Goal: Task Accomplishment & Management: Complete application form

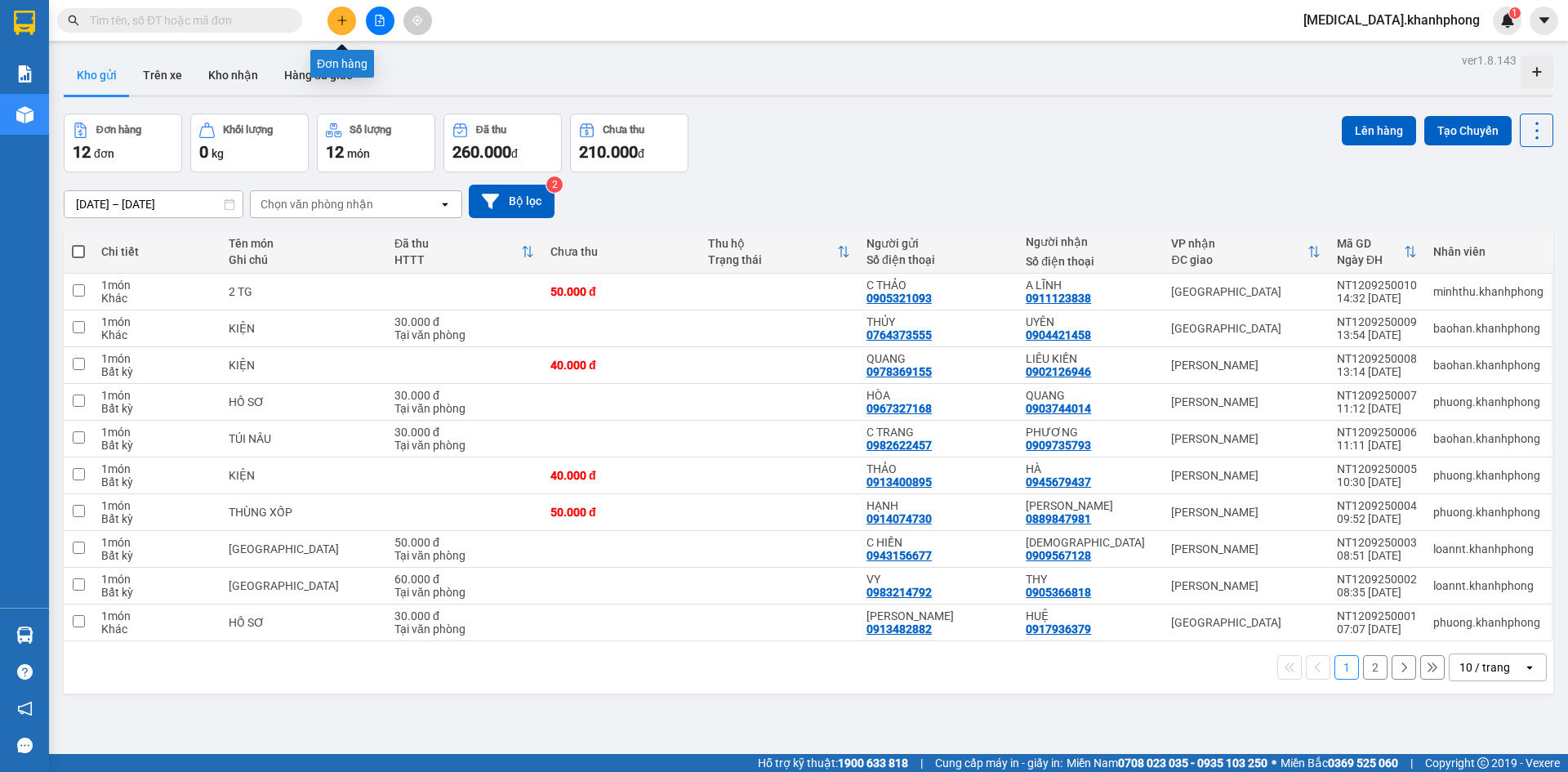
click at [344, 21] on icon "plus" at bounding box center [342, 20] width 9 height 1
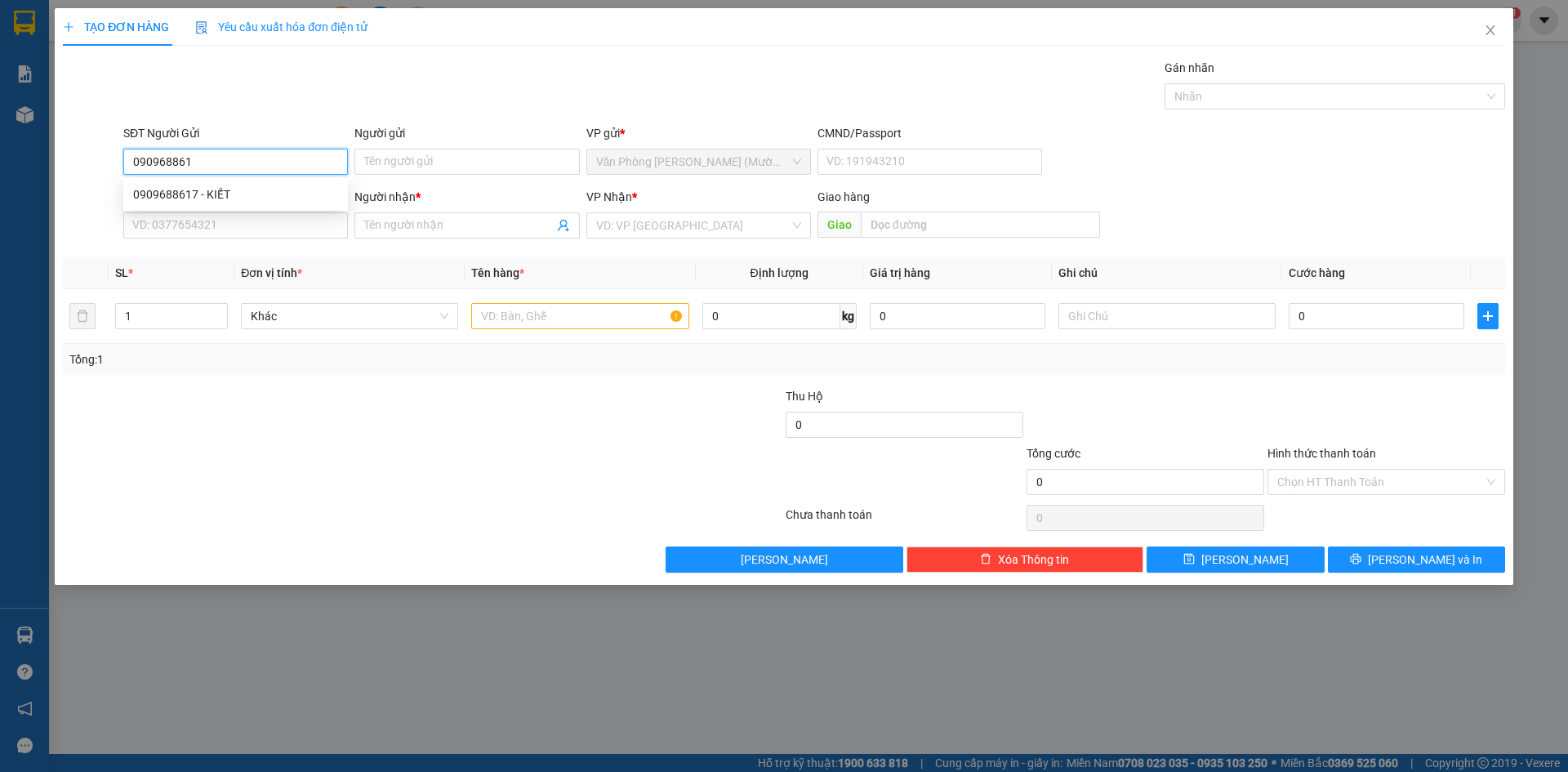
type input "0909688617"
click at [237, 189] on div "0909688617 - KIẾT" at bounding box center [235, 194] width 205 height 18
type input "KIẾT"
type input "0909688617"
click at [233, 236] on input "SĐT Người Nhận" at bounding box center [235, 225] width 224 height 27
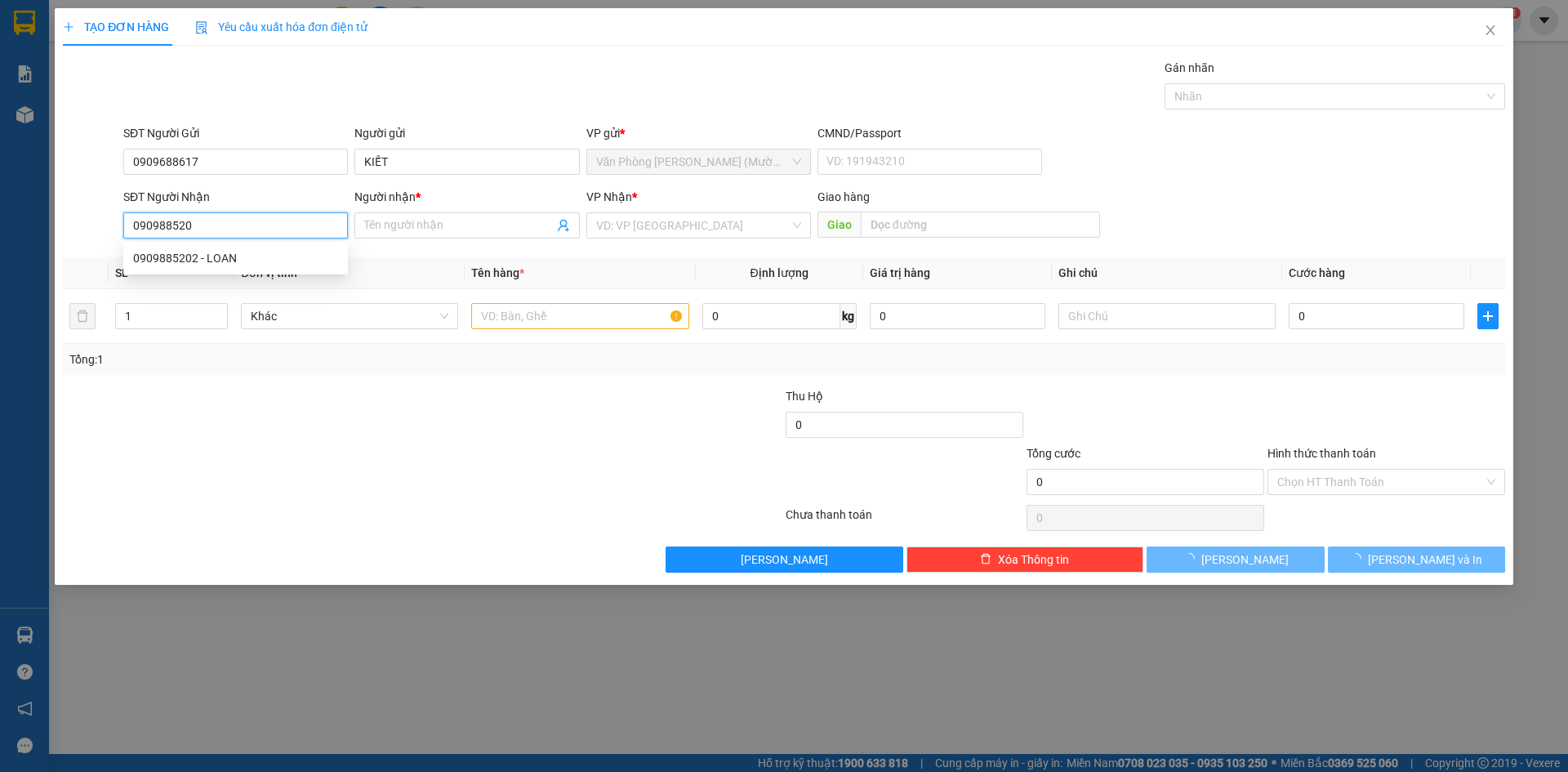
type input "0909885202"
click at [234, 254] on div "0909885202 - LOAN" at bounding box center [235, 258] width 205 height 18
type input "LOAN"
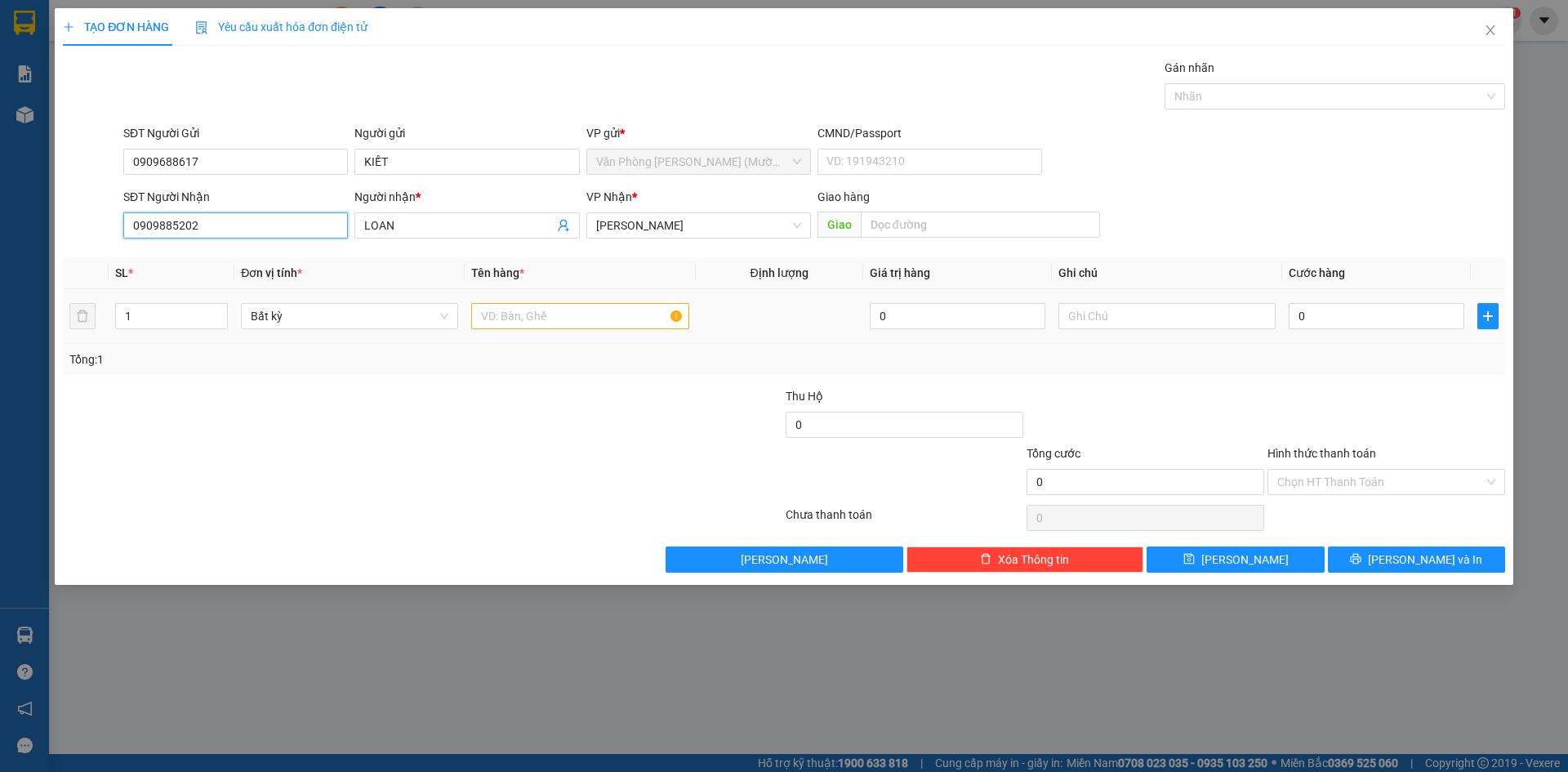
type input "0909885202"
click at [492, 316] on input "text" at bounding box center [580, 316] width 218 height 27
click at [640, 232] on span "[PERSON_NAME]" at bounding box center [698, 225] width 205 height 25
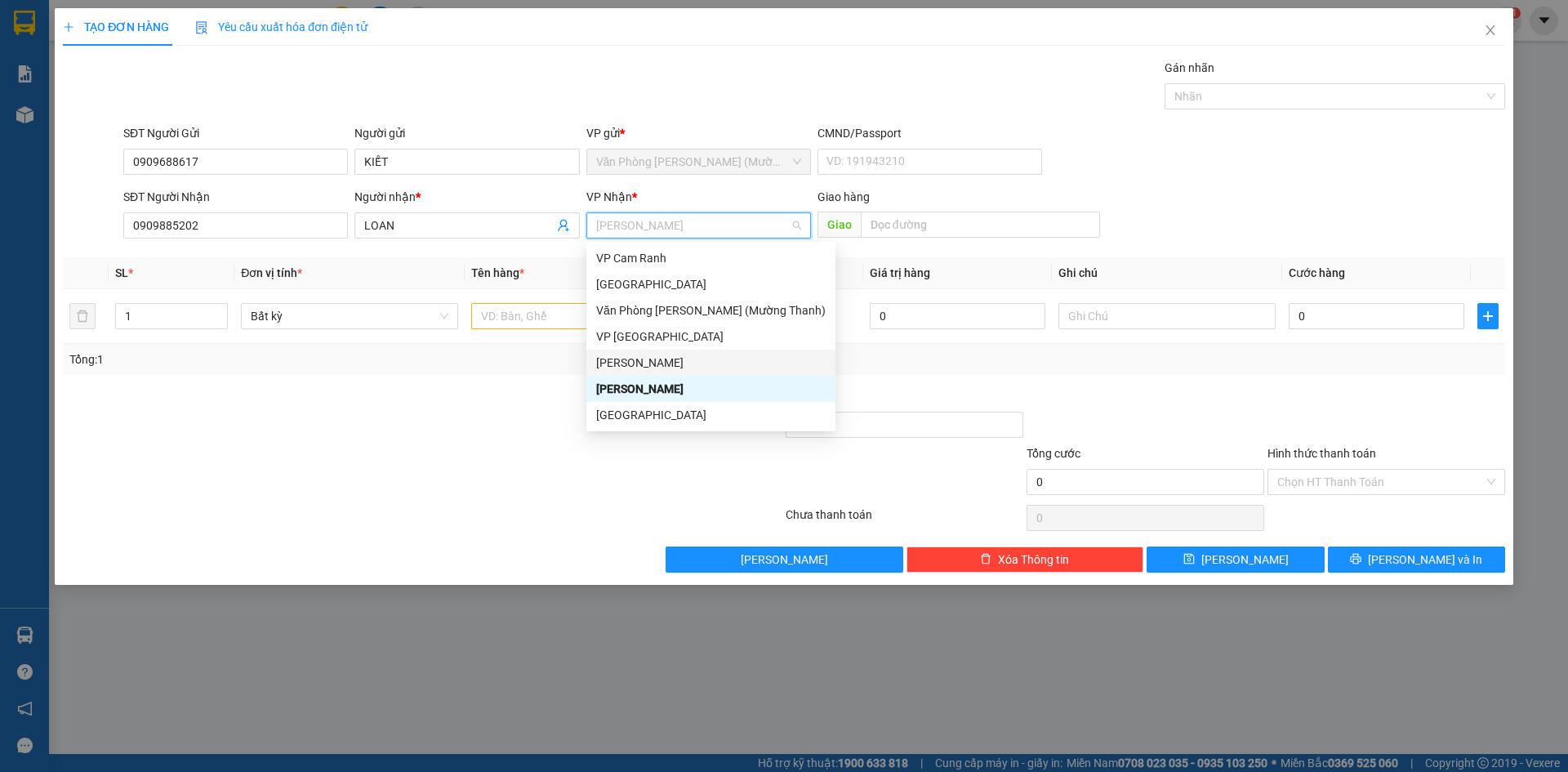
click at [663, 359] on div "[PERSON_NAME]" at bounding box center [711, 362] width 230 height 18
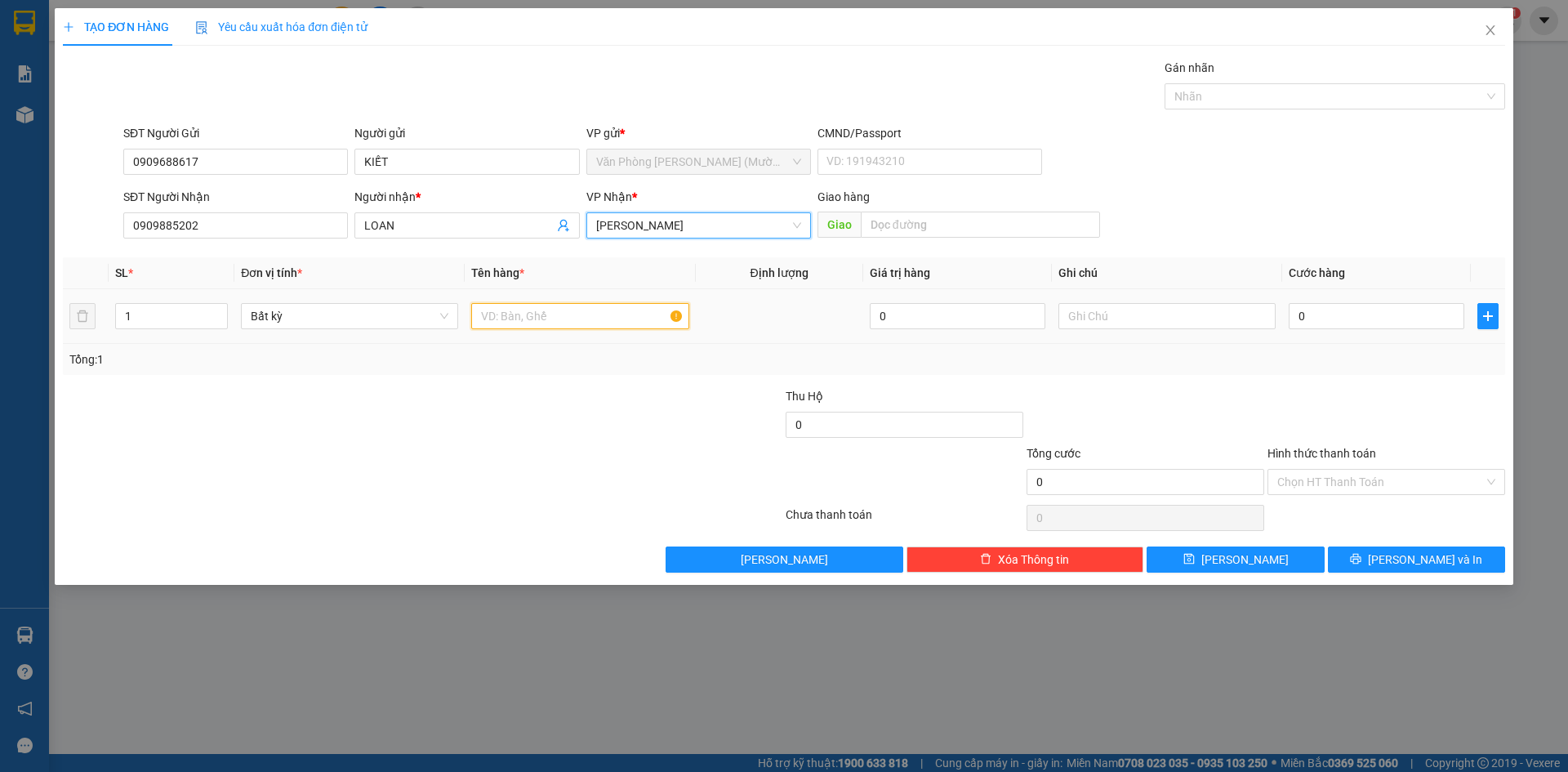
click at [552, 318] on input "text" at bounding box center [580, 316] width 218 height 27
type input "1 BAO ĐỎ"
click at [1314, 317] on input "0" at bounding box center [1376, 316] width 176 height 27
type input "3"
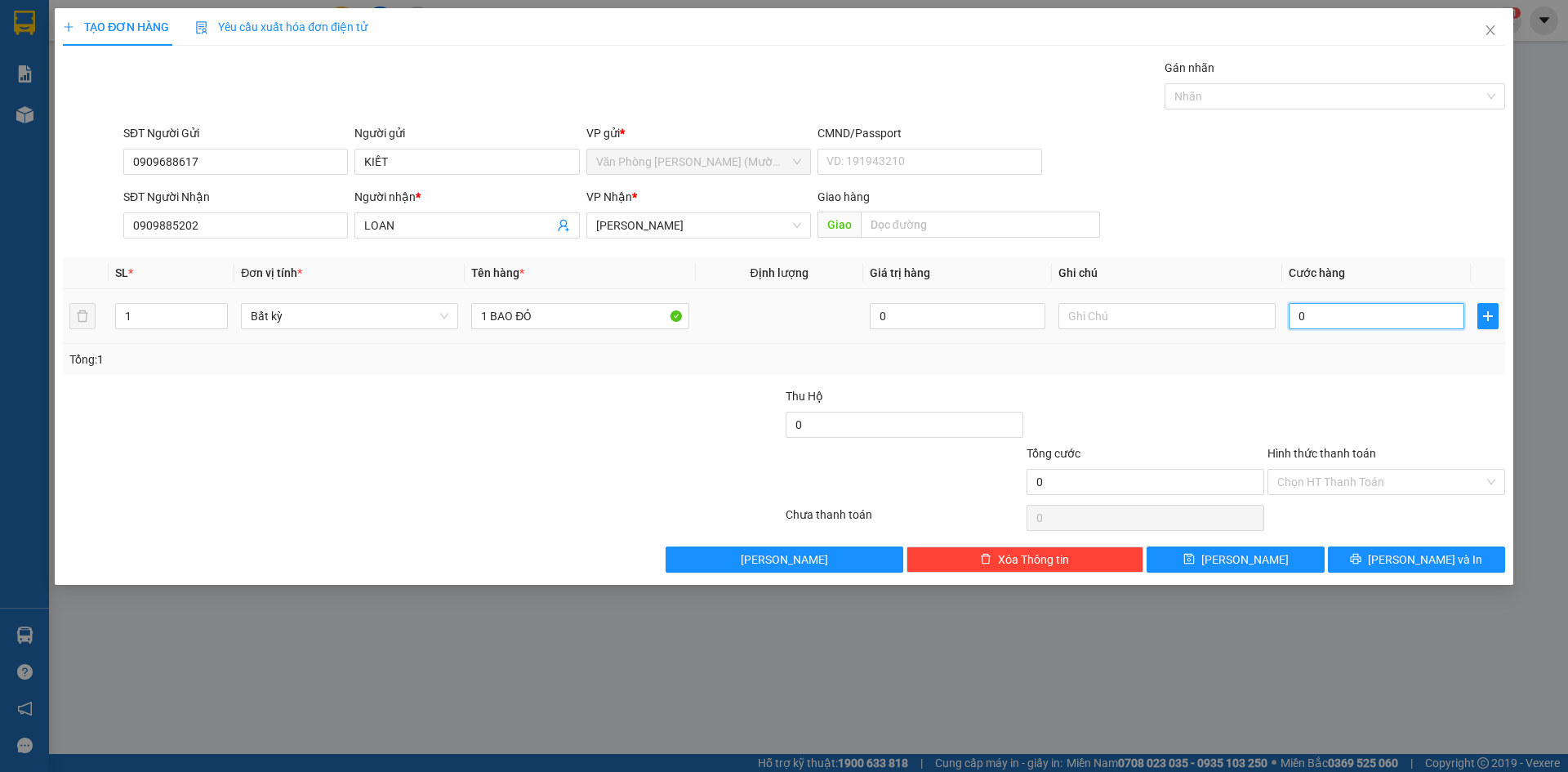
type input "3"
type input "30"
type input "30.000"
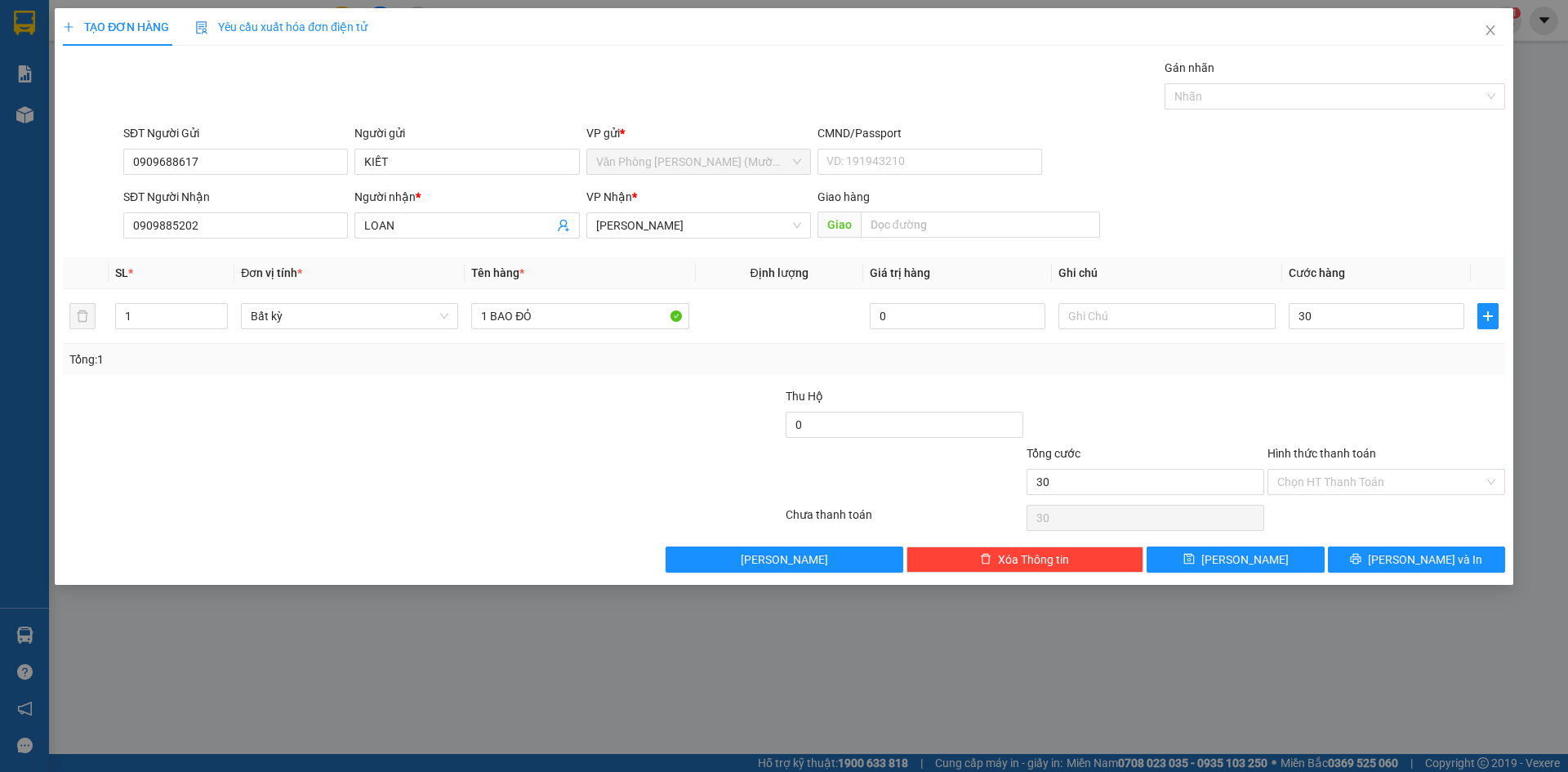
type input "30.000"
click at [1297, 385] on div "Transit Pickup Surcharge Ids Transit Deliver Surcharge Ids Transit Deliver Surc…" at bounding box center [784, 316] width 1442 height 514
click at [1363, 472] on input "Hình thức thanh toán" at bounding box center [1380, 482] width 206 height 25
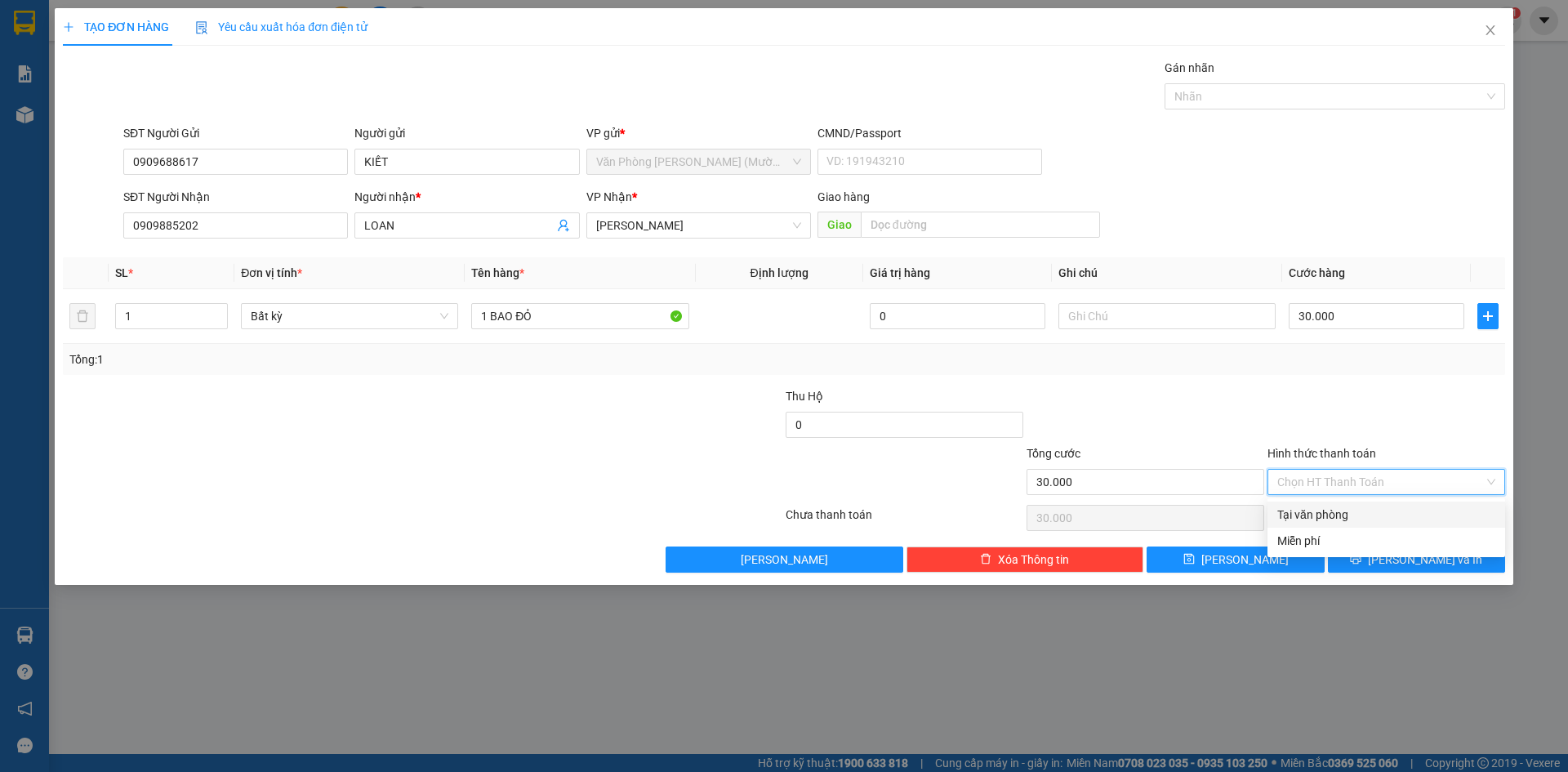
click at [1362, 511] on div "Tại văn phòng" at bounding box center [1386, 514] width 218 height 18
type input "0"
click at [1399, 552] on button "[PERSON_NAME] và In" at bounding box center [1416, 560] width 177 height 27
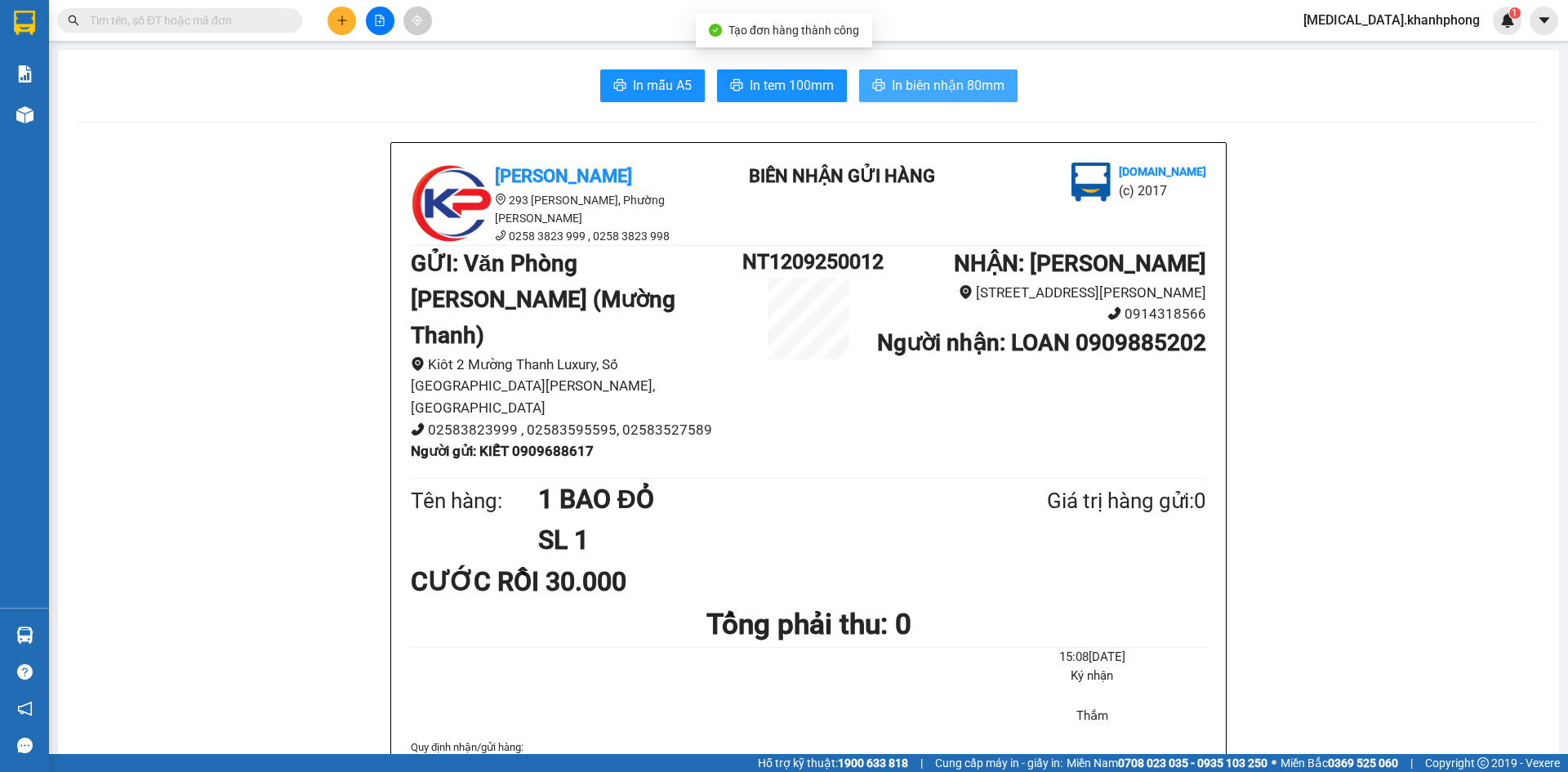
click at [969, 81] on span "In biên nhận 80mm" at bounding box center [948, 86] width 113 height 21
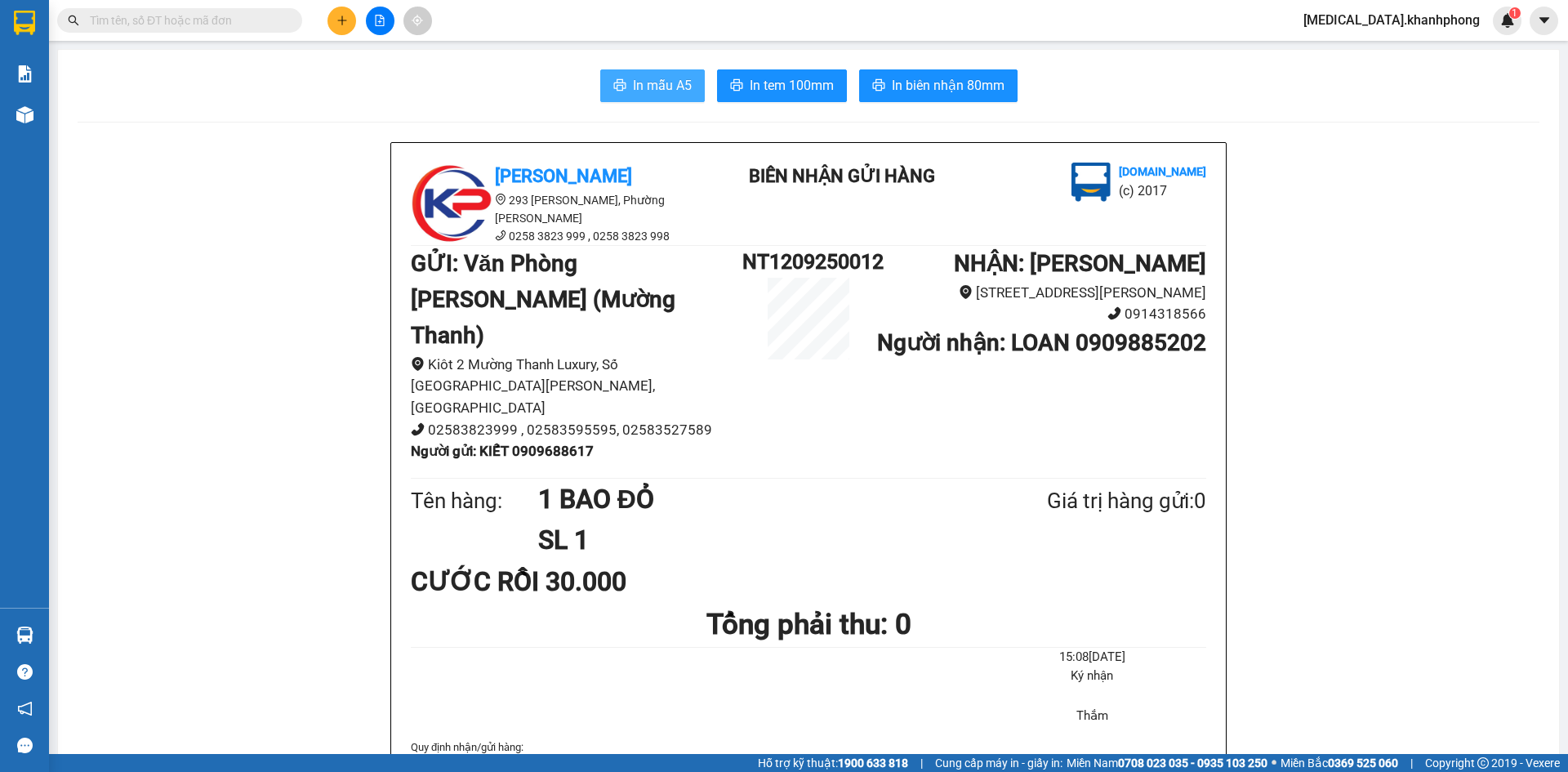
click at [645, 87] on span "In mẫu A5" at bounding box center [662, 86] width 59 height 21
click at [551, 443] on b "Người gửi : KIẾT 0909688617" at bounding box center [503, 451] width 183 height 16
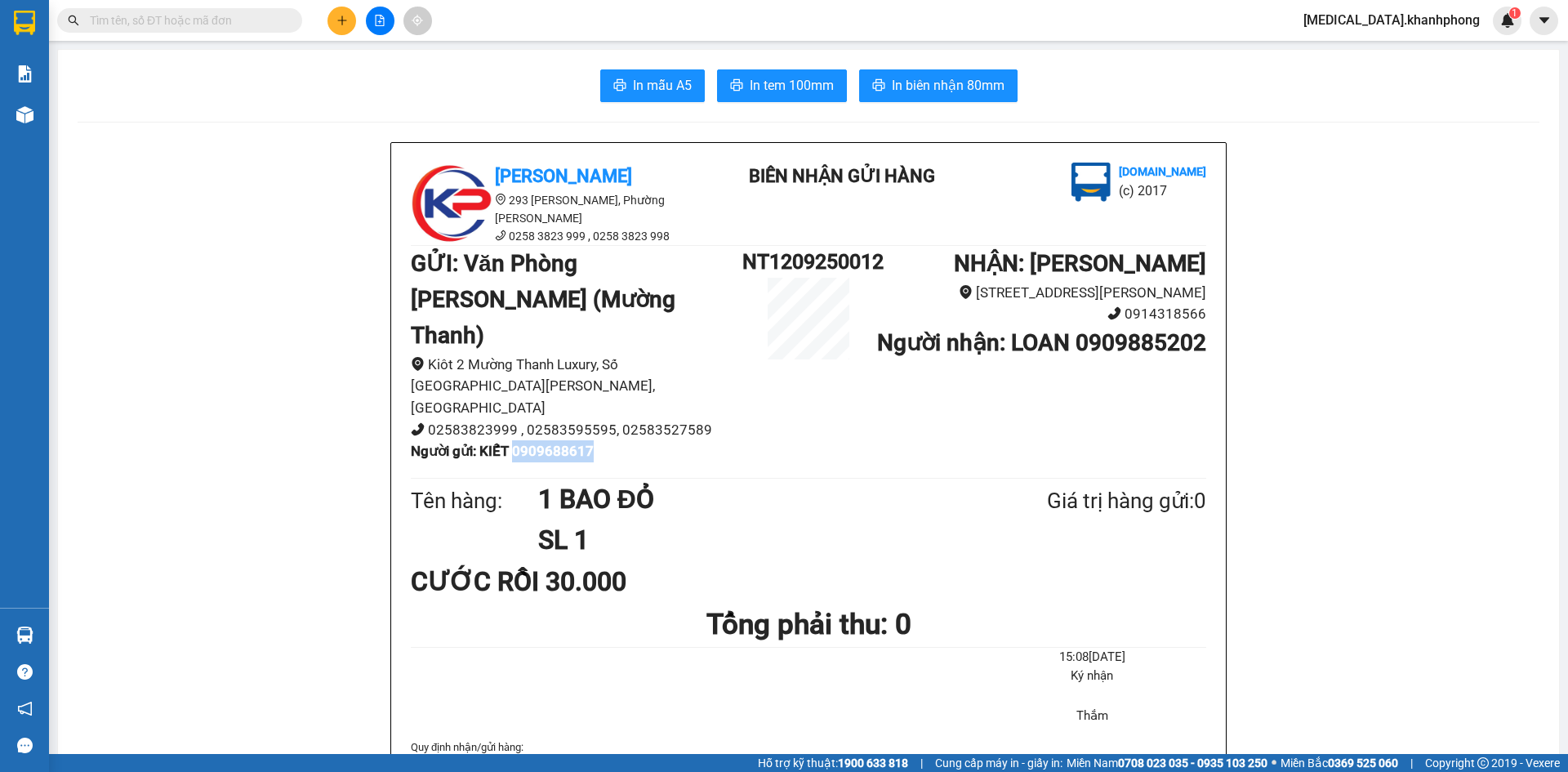
click at [551, 443] on b "Người gửi : KIẾT 0909688617" at bounding box center [503, 451] width 183 height 16
click at [340, 22] on icon "plus" at bounding box center [342, 20] width 11 height 11
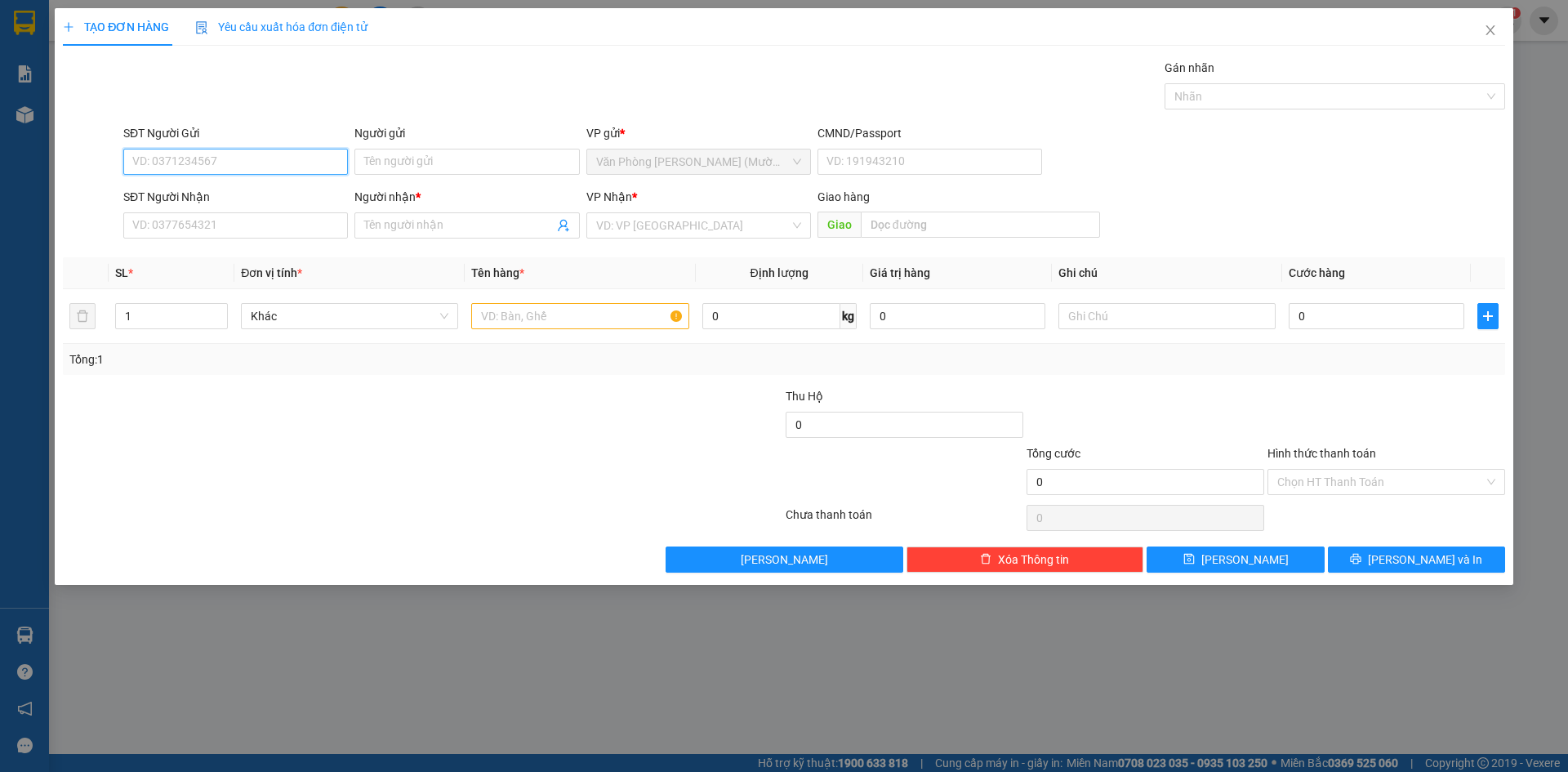
paste input "0909688617"
type input "0909688617"
click at [267, 192] on div "0909688617 - KIẾT" at bounding box center [235, 194] width 205 height 18
type input "KIẾT"
type input "0909688617"
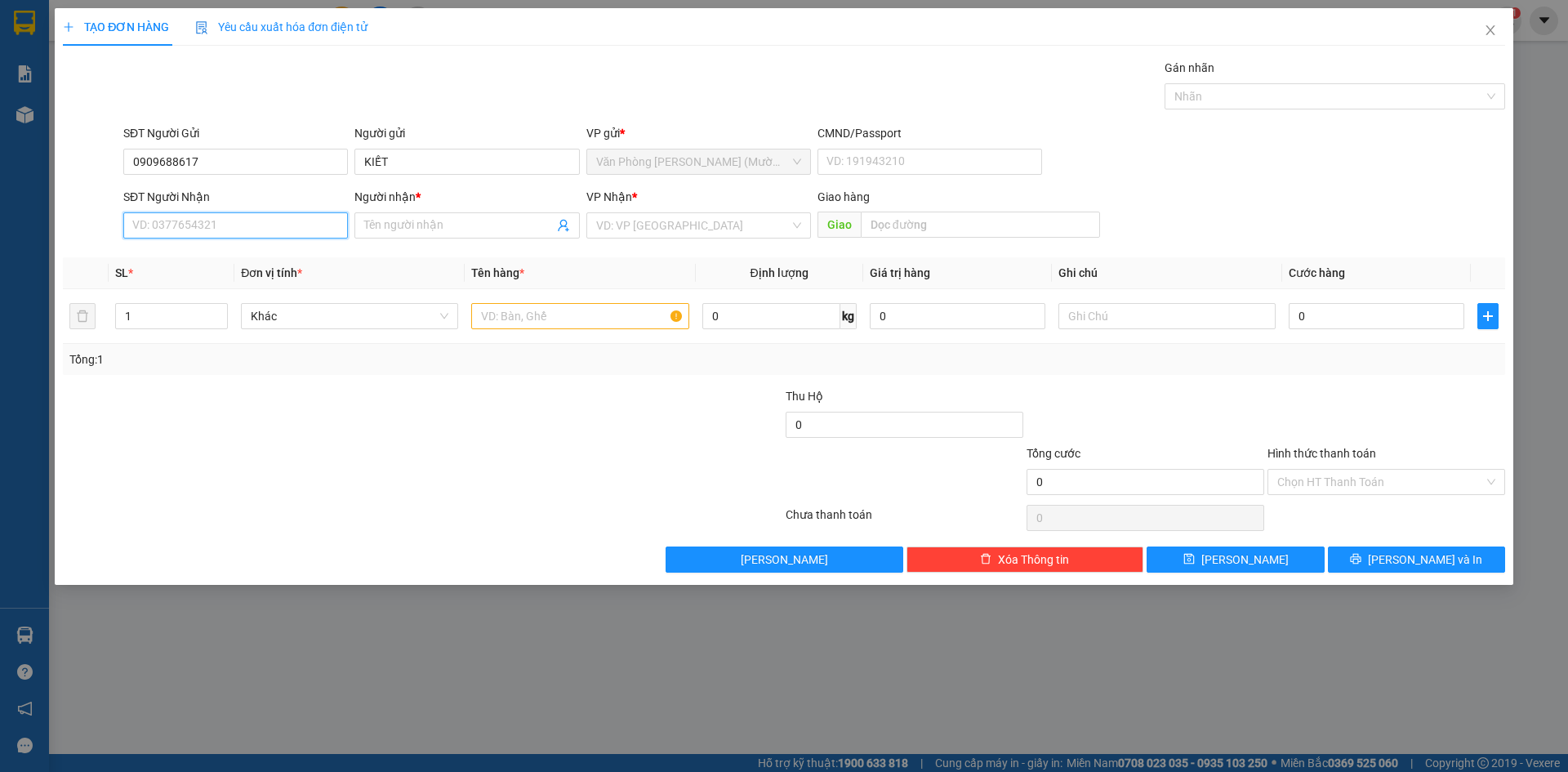
click at [260, 230] on input "SĐT Người Nhận" at bounding box center [235, 225] width 224 height 27
type input "0903303834"
click at [253, 260] on div "0903303834 - HẢI" at bounding box center [235, 258] width 205 height 18
type input "HẢI"
type input "0903303834"
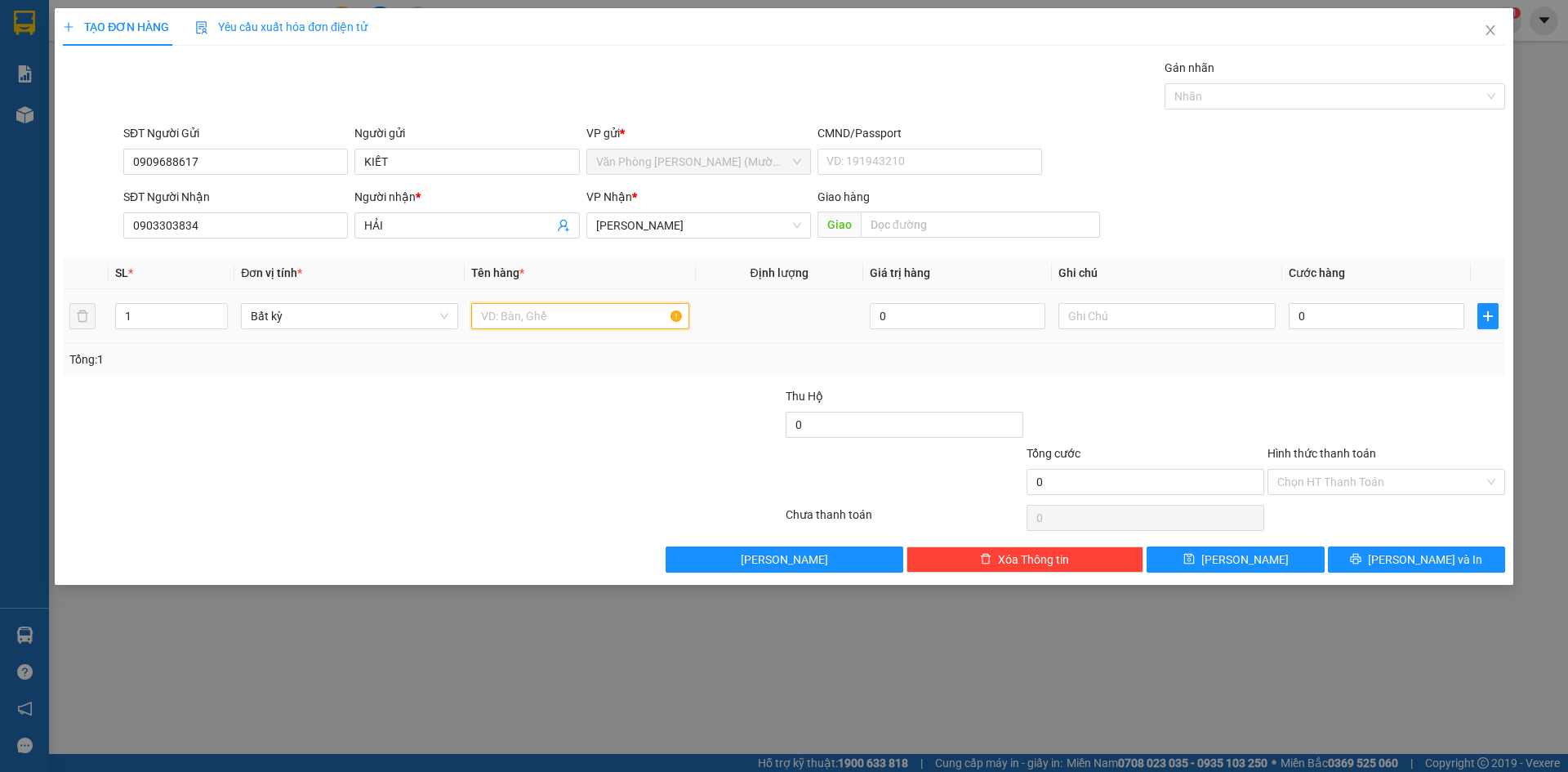
click at [538, 314] on input "text" at bounding box center [580, 316] width 218 height 27
type input "1TX"
click at [1300, 316] on input "0" at bounding box center [1376, 316] width 176 height 27
type input "5"
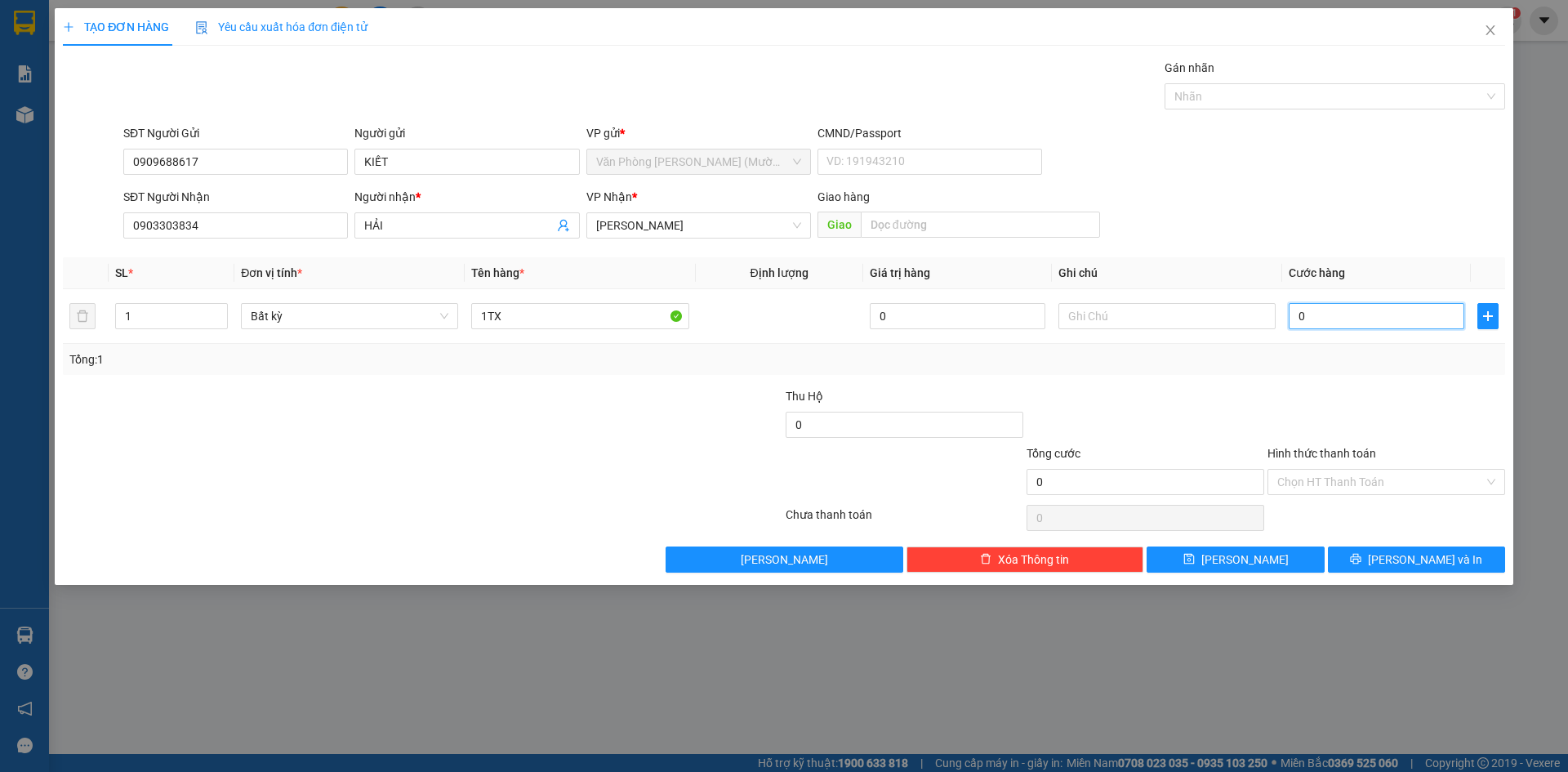
type input "5"
type input "50"
type input "50.000"
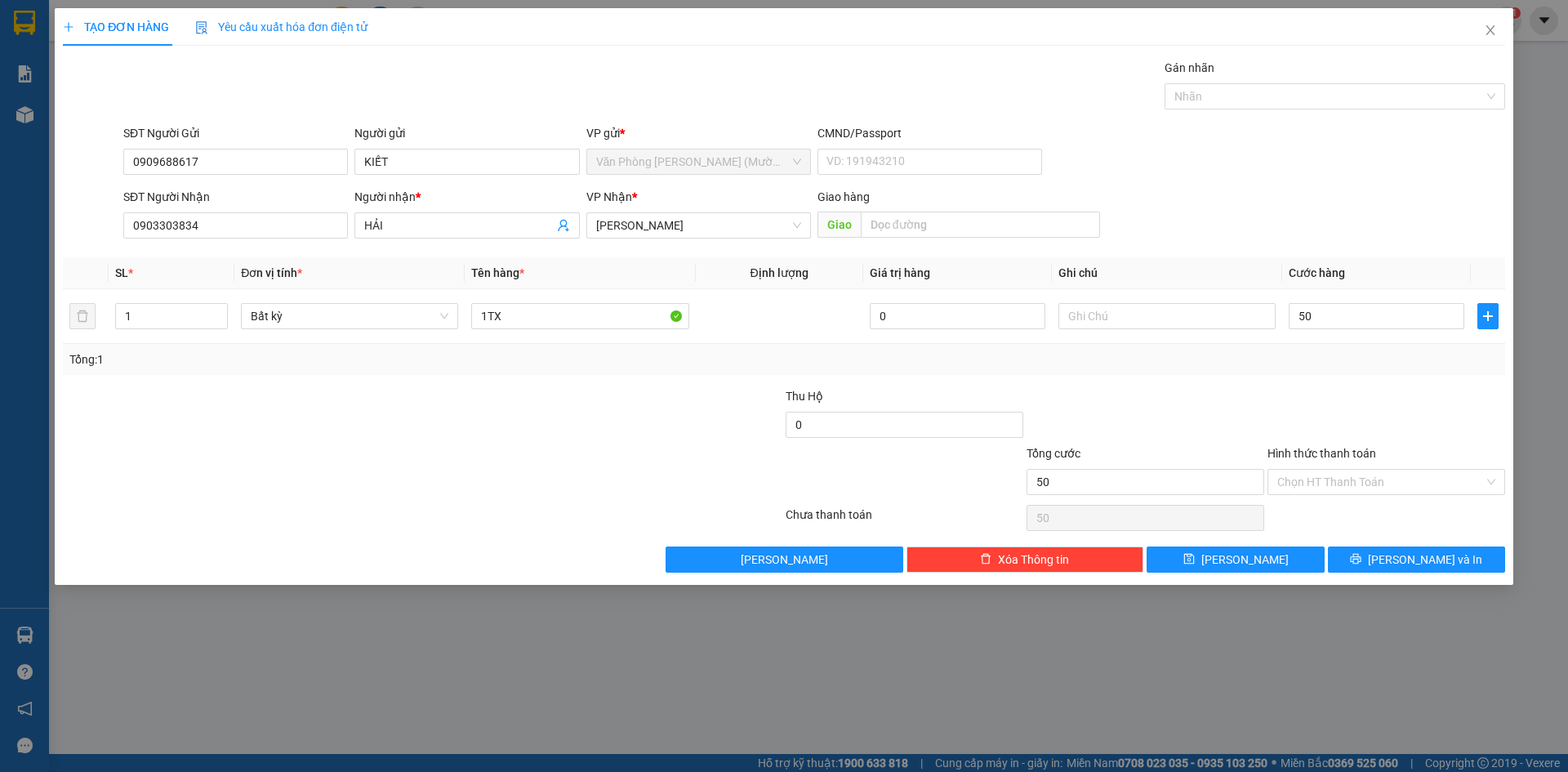
type input "50.000"
click at [1308, 398] on div at bounding box center [1386, 416] width 241 height 57
click at [1340, 483] on input "Hình thức thanh toán" at bounding box center [1380, 482] width 206 height 25
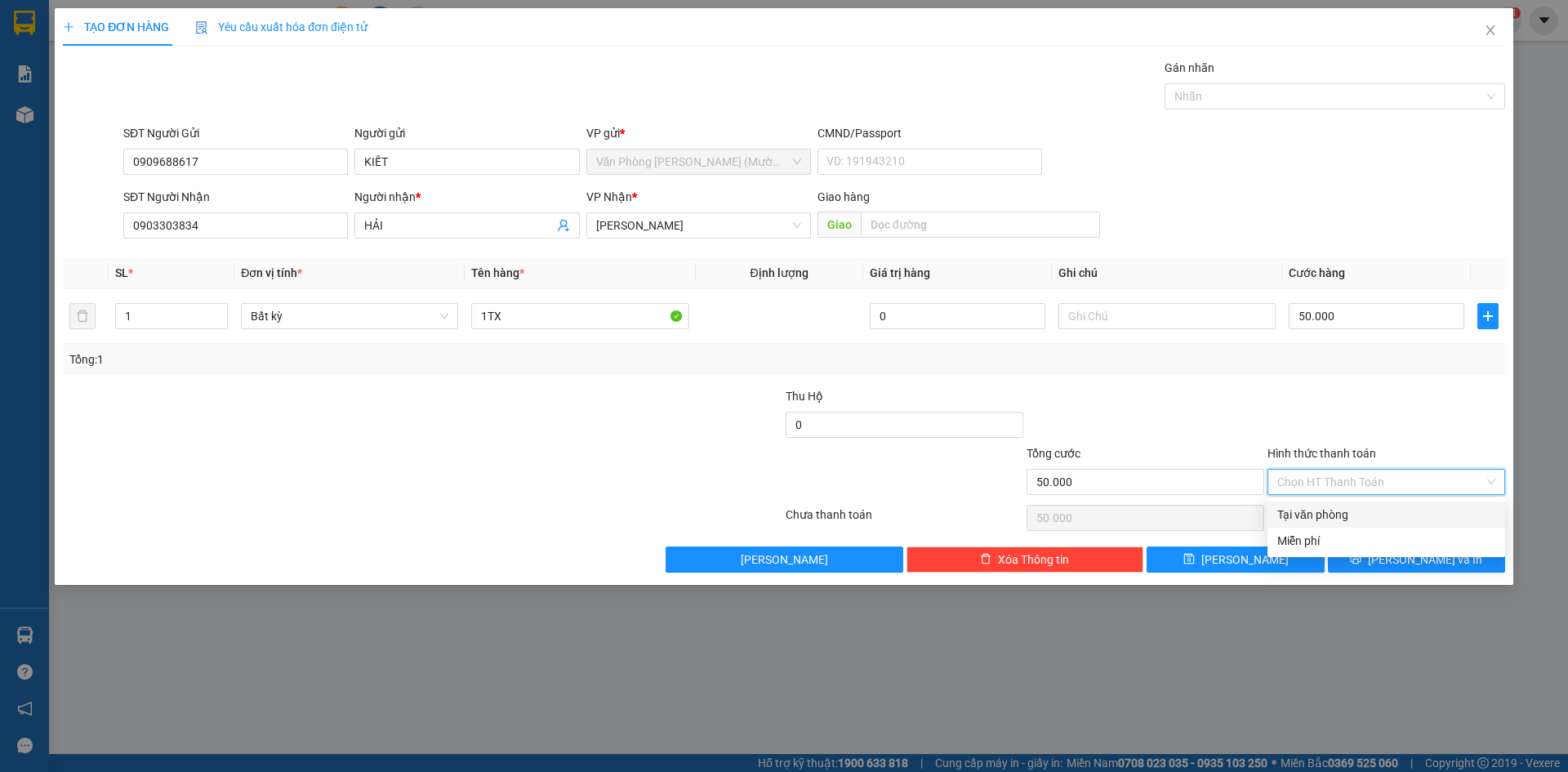
click at [1344, 514] on div "Tại văn phòng" at bounding box center [1386, 514] width 218 height 18
type input "0"
click at [1374, 559] on button "[PERSON_NAME] và In" at bounding box center [1416, 560] width 177 height 27
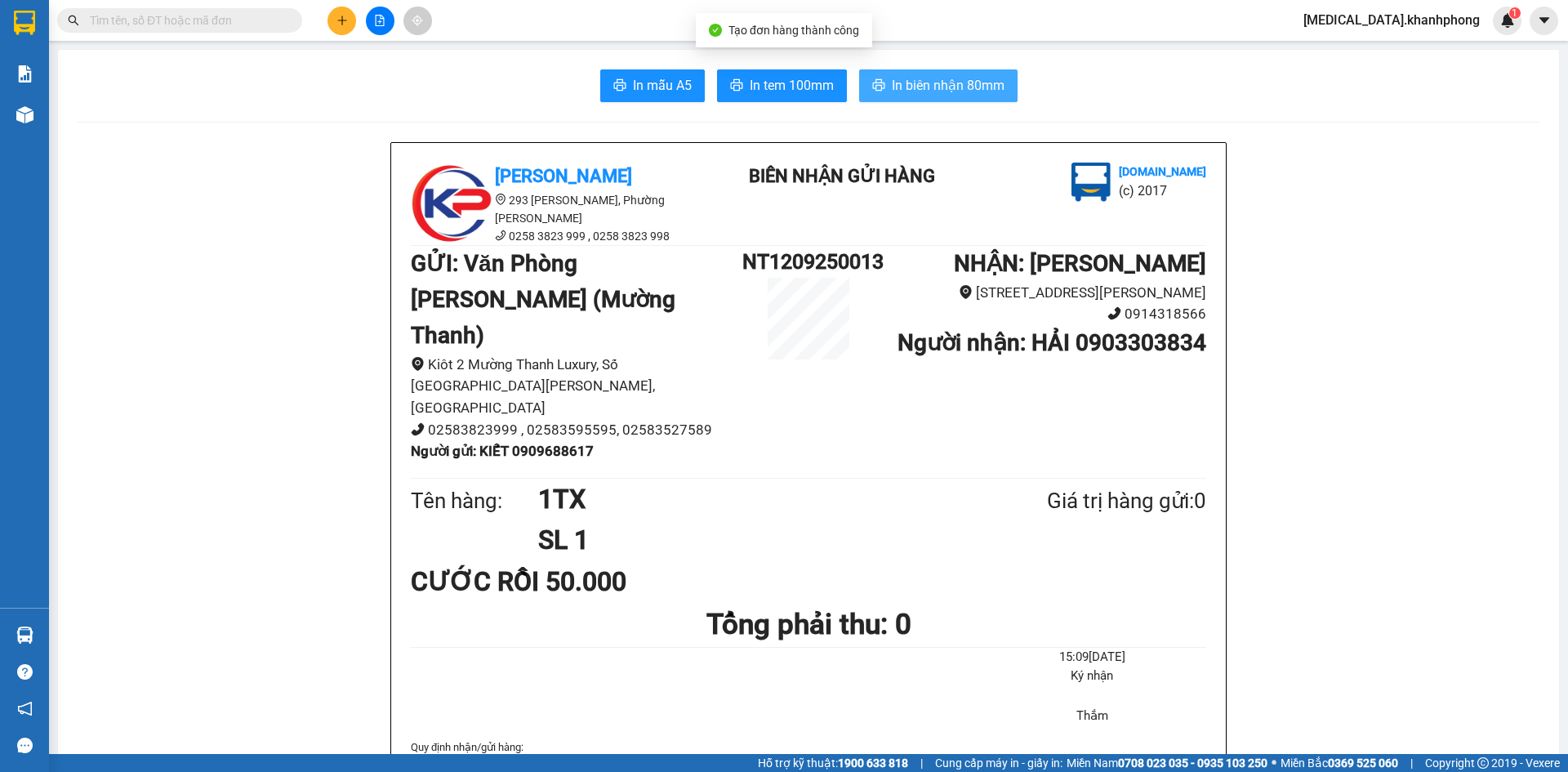
click at [948, 88] on span "In biên nhận 80mm" at bounding box center [948, 86] width 113 height 21
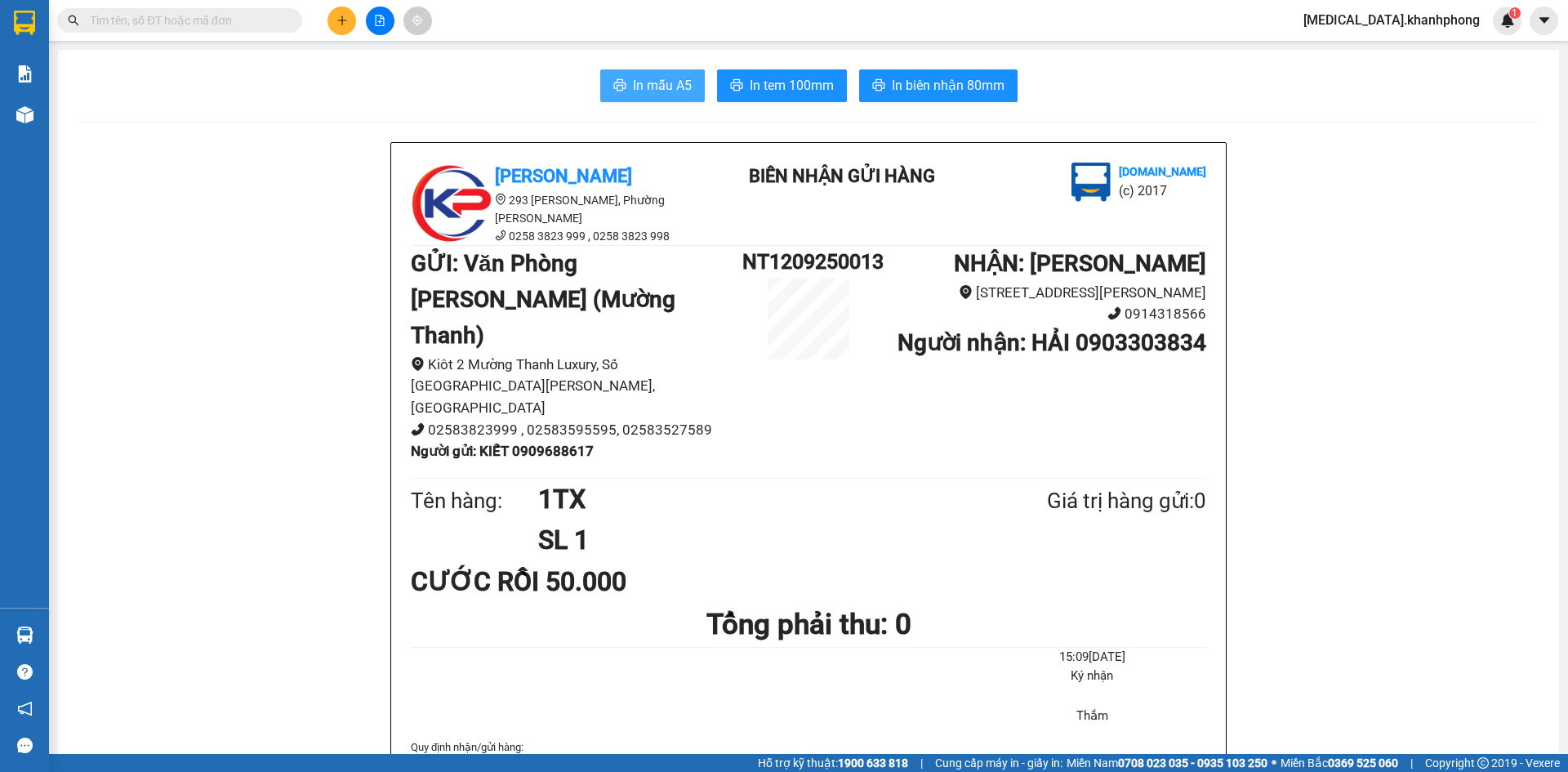
click at [640, 70] on button "In mẫu A5" at bounding box center [653, 86] width 104 height 33
click at [200, 20] on input "text" at bounding box center [186, 20] width 193 height 18
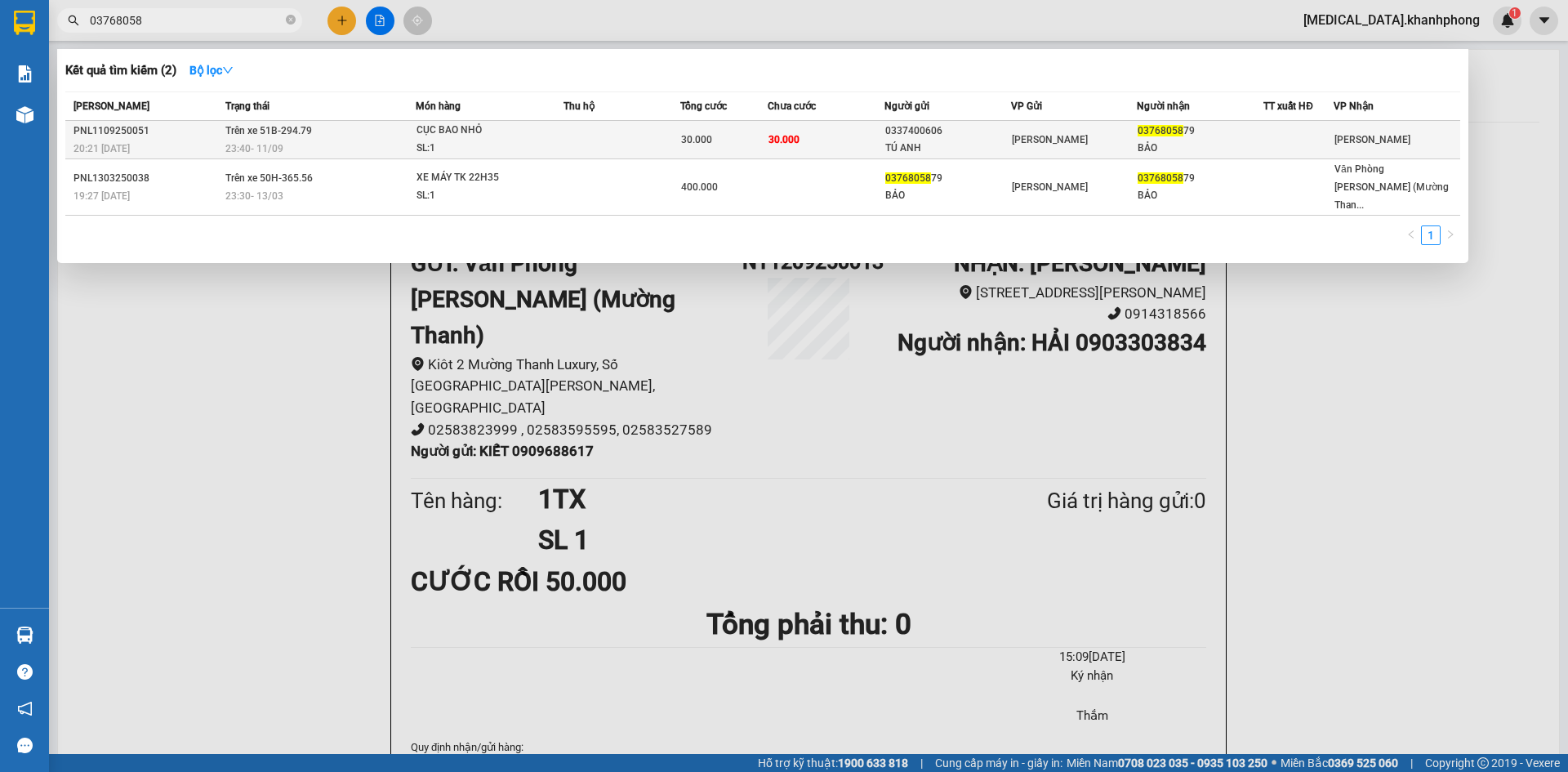
type input "03768058"
click at [1121, 136] on div "[PERSON_NAME]" at bounding box center [1075, 140] width 125 height 18
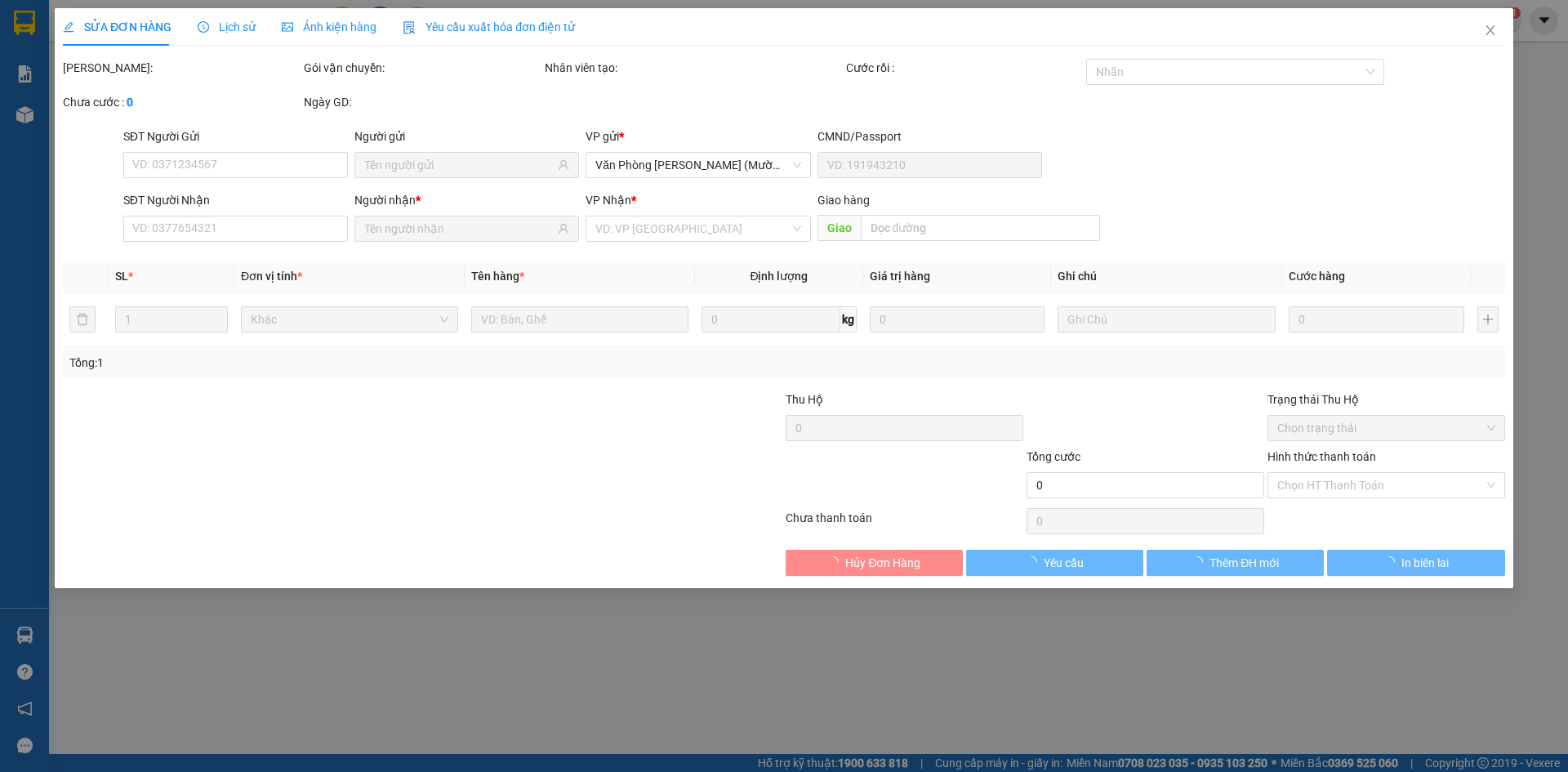
type input "0337400606"
type input "TÚ ANH"
type input "0376805879"
type input "BẢO"
type input "30.000"
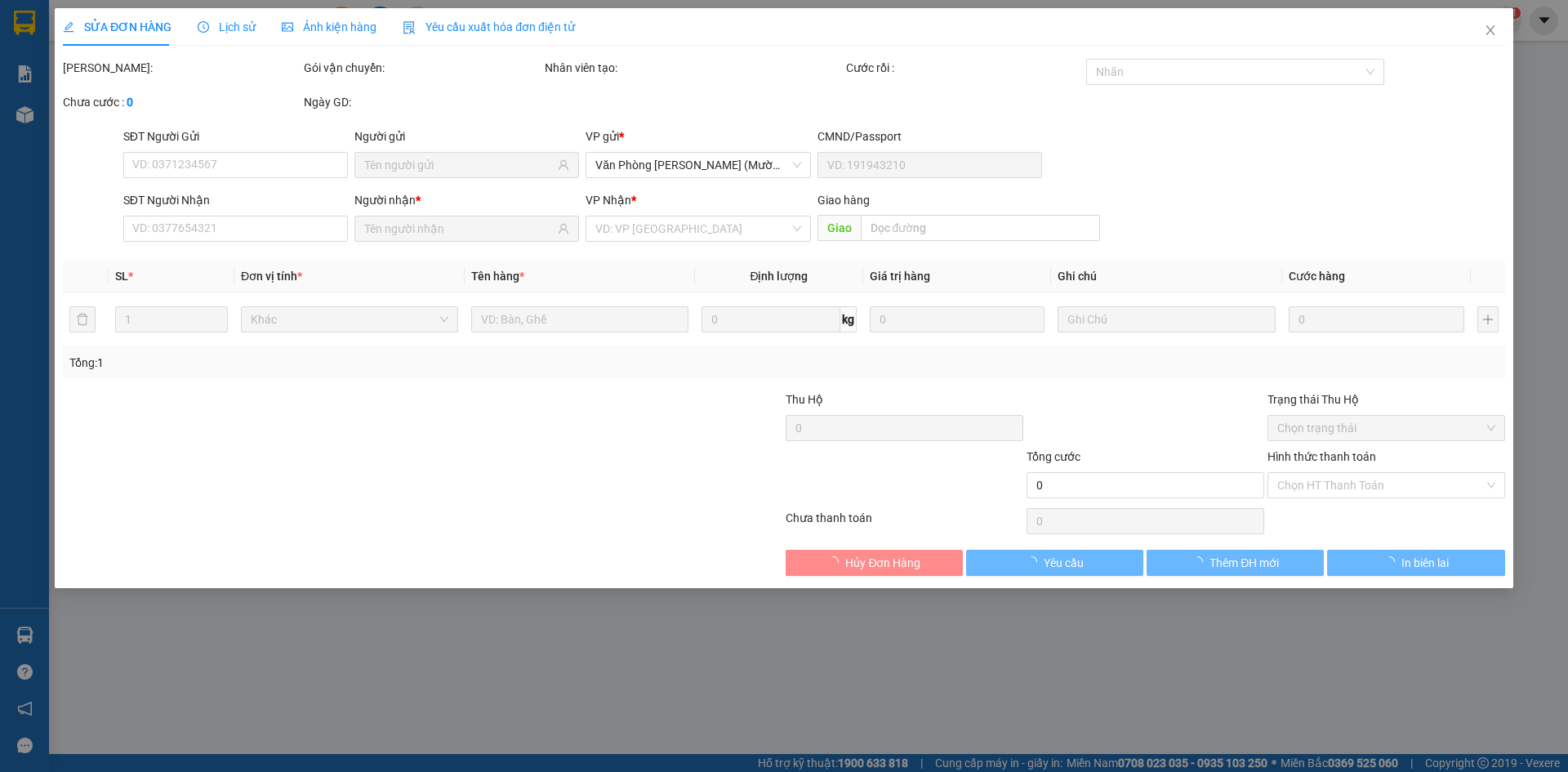
type input "30.000"
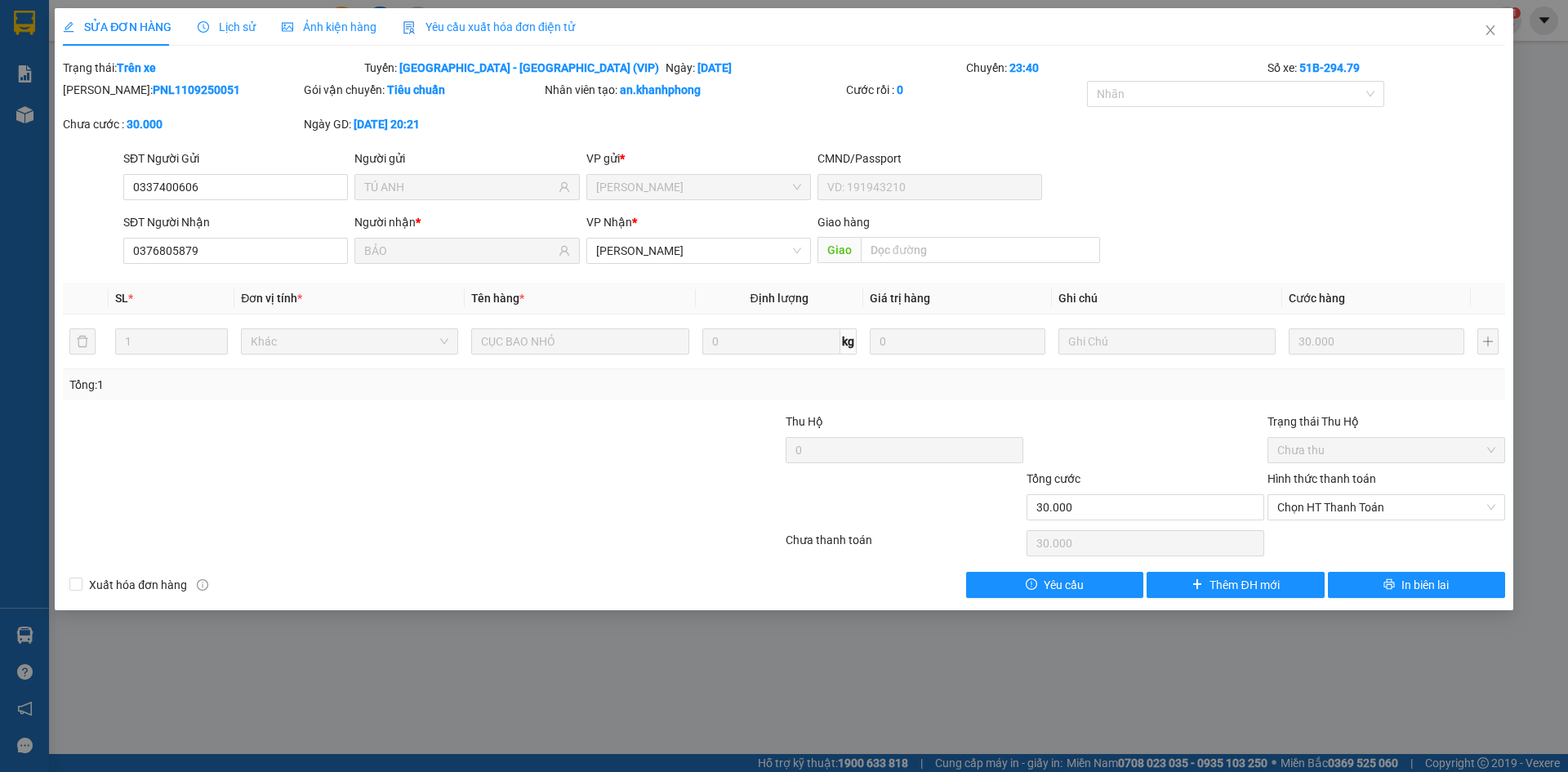
click at [1332, 163] on div "SĐT Người Gửi 0337400606 Người gửi TÚ ANH VP gửi * [PERSON_NAME] Lão CMND/Passp…" at bounding box center [814, 178] width 1388 height 57
click at [1497, 35] on span "Close" at bounding box center [1490, 31] width 45 height 45
